Goal: Task Accomplishment & Management: Manage account settings

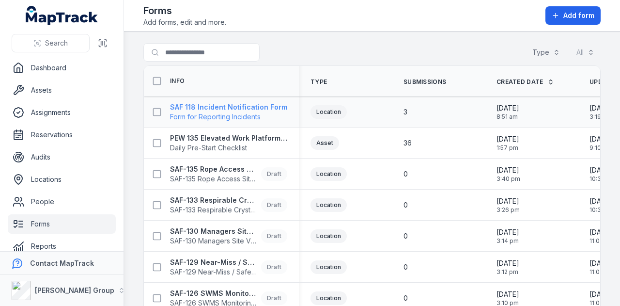
click at [204, 105] on strong "SAF 118 Incident Notification Form" at bounding box center [228, 107] width 117 height 10
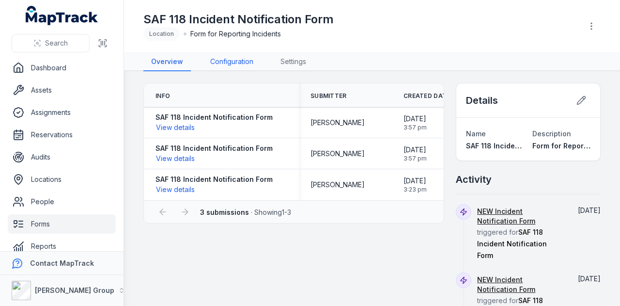
click at [230, 59] on link "Configuration" at bounding box center [231, 62] width 59 height 18
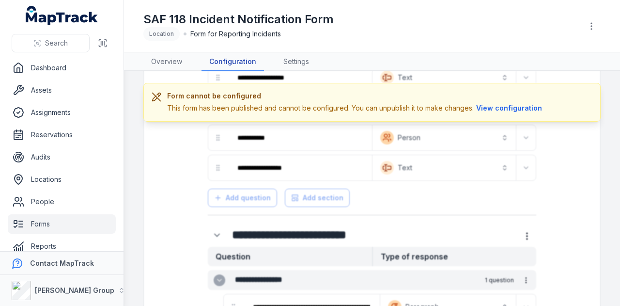
scroll to position [291, 0]
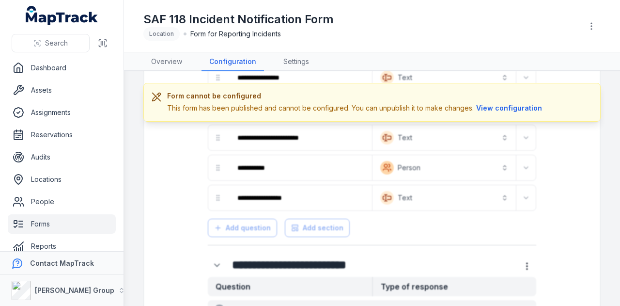
click at [61, 217] on link "Forms" at bounding box center [62, 223] width 108 height 19
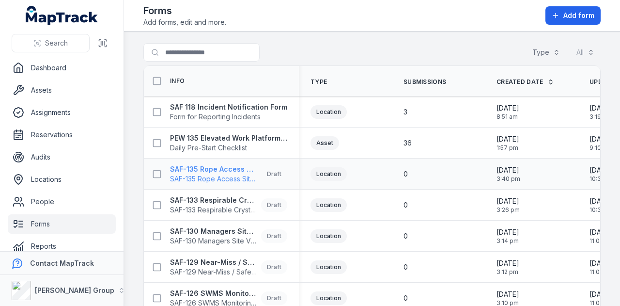
click at [215, 166] on strong "SAF-135 Rope Access Site Inspection" at bounding box center [213, 169] width 87 height 10
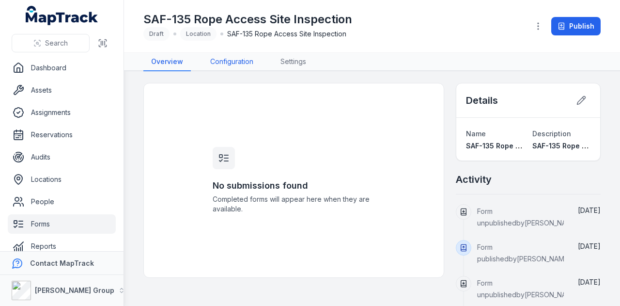
click at [222, 59] on link "Configuration" at bounding box center [231, 62] width 59 height 18
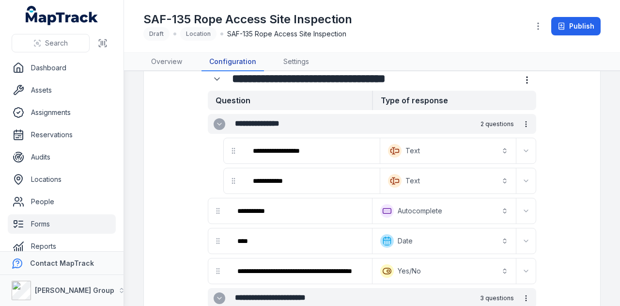
scroll to position [48, 0]
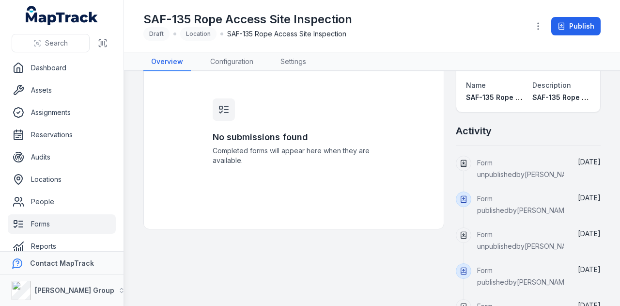
click at [41, 216] on link "Forms" at bounding box center [62, 223] width 108 height 19
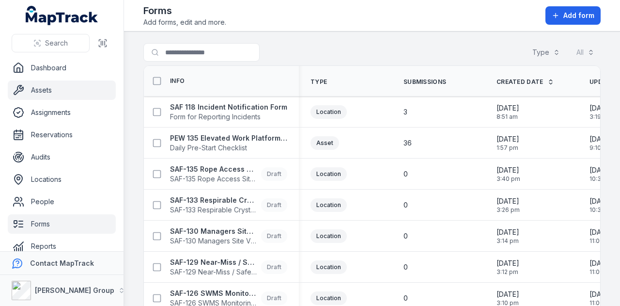
click at [78, 83] on link "Assets" at bounding box center [62, 89] width 108 height 19
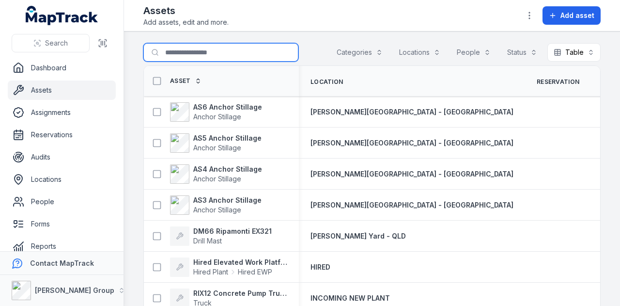
click at [172, 47] on input "Search for assets" at bounding box center [220, 52] width 155 height 18
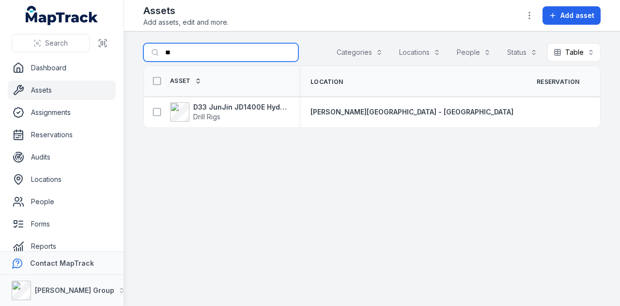
type input "*"
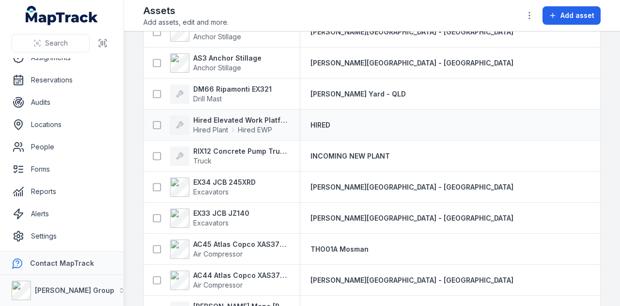
scroll to position [145, 0]
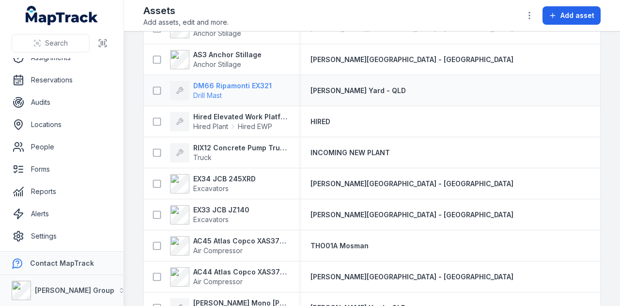
click at [251, 86] on strong "DM66 Ripamonti EX321" at bounding box center [232, 86] width 78 height 10
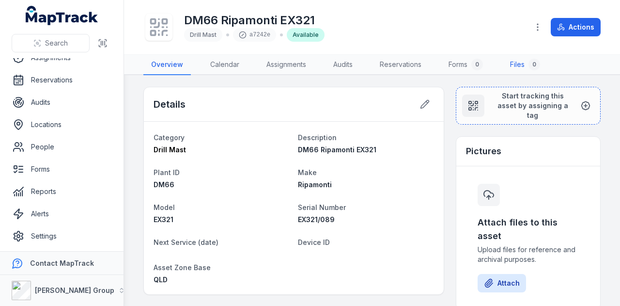
click at [526, 62] on link "Files 0" at bounding box center [525, 65] width 46 height 20
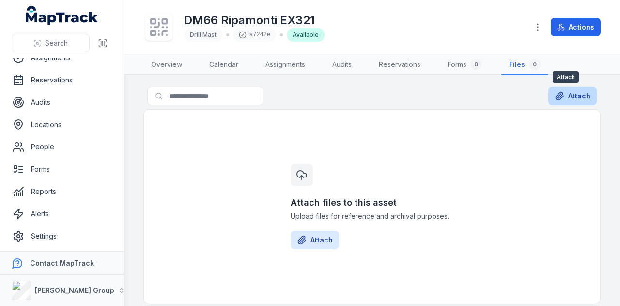
click at [561, 93] on button "Attach" at bounding box center [572, 96] width 48 height 18
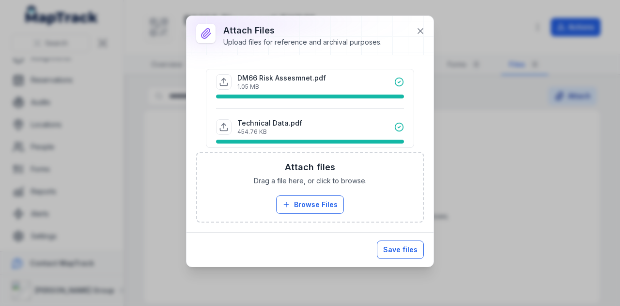
click at [399, 253] on button "Save files" at bounding box center [400, 249] width 47 height 18
